Goal: Task Accomplishment & Management: Manage account settings

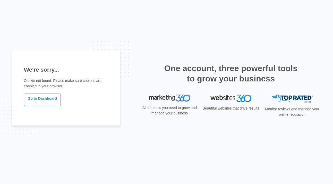
click at [186, 62] on div "We're sorry... Cookie not found. Please make sure cookies are enabled in your b…" at bounding box center [166, 92] width 309 height 84
click at [31, 102] on link "Go to Dashboard" at bounding box center [42, 99] width 37 height 12
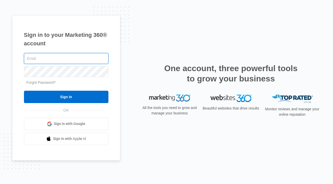
type input "[PERSON_NAME][EMAIL_ADDRESS][DOMAIN_NAME]"
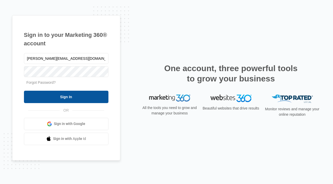
click at [69, 98] on input "Sign In" at bounding box center [66, 97] width 84 height 12
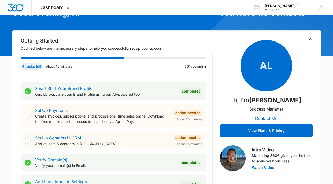
scroll to position [42, 0]
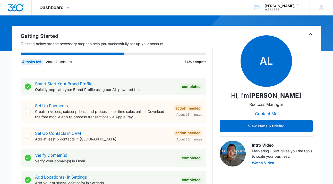
click at [64, 12] on div "Dashboard Apps Reputation Websites Forms CRM Email Social POS Content Ads Intel…" at bounding box center [55, 7] width 47 height 15
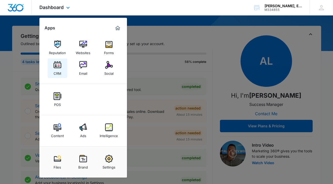
click at [57, 67] on img at bounding box center [58, 65] width 8 height 8
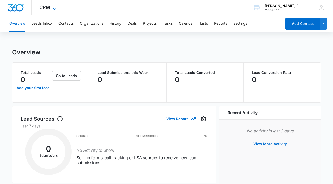
click at [46, 9] on span "CRM" at bounding box center [44, 7] width 11 height 5
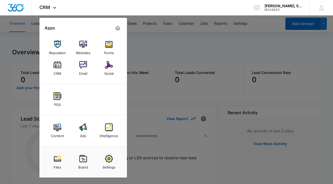
click at [166, 45] on div at bounding box center [166, 92] width 333 height 184
